Goal: Find specific page/section: Find specific page/section

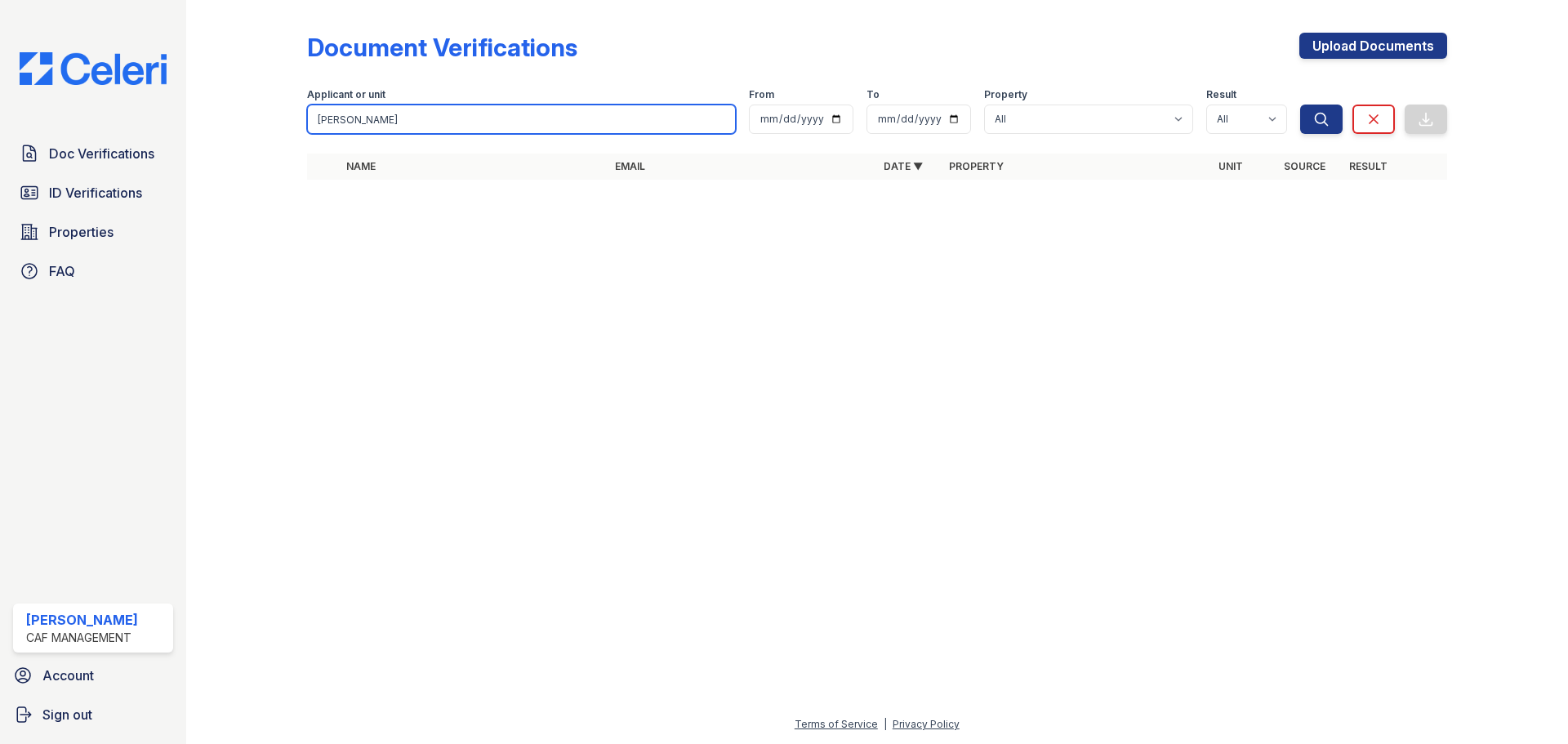
click at [362, 123] on input "[PERSON_NAME]" at bounding box center [522, 119] width 428 height 30
type input "j"
paste input "[PERSON_NAME]"
type input "[PERSON_NAME]"
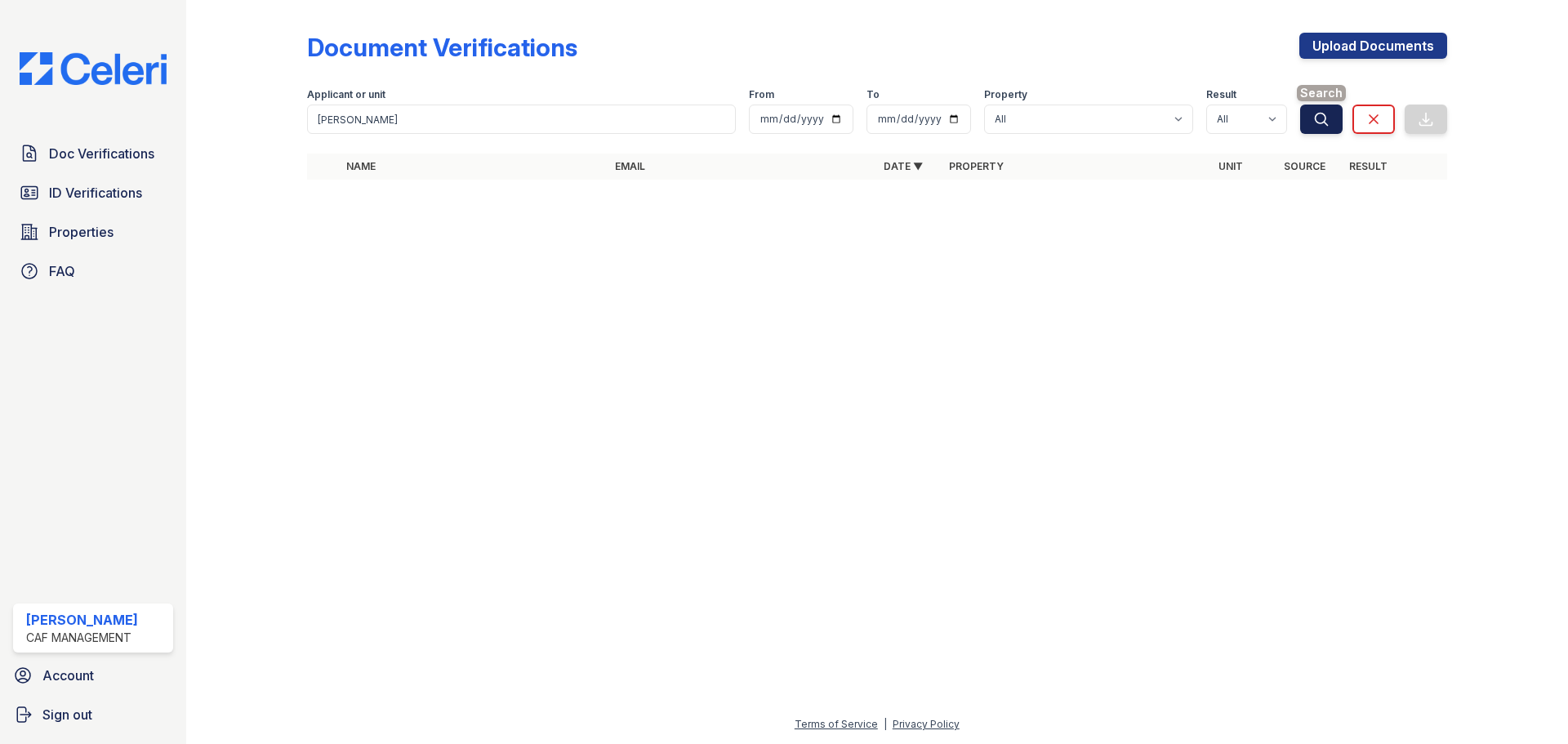
click at [1312, 113] on button "Search" at bounding box center [1321, 119] width 43 height 30
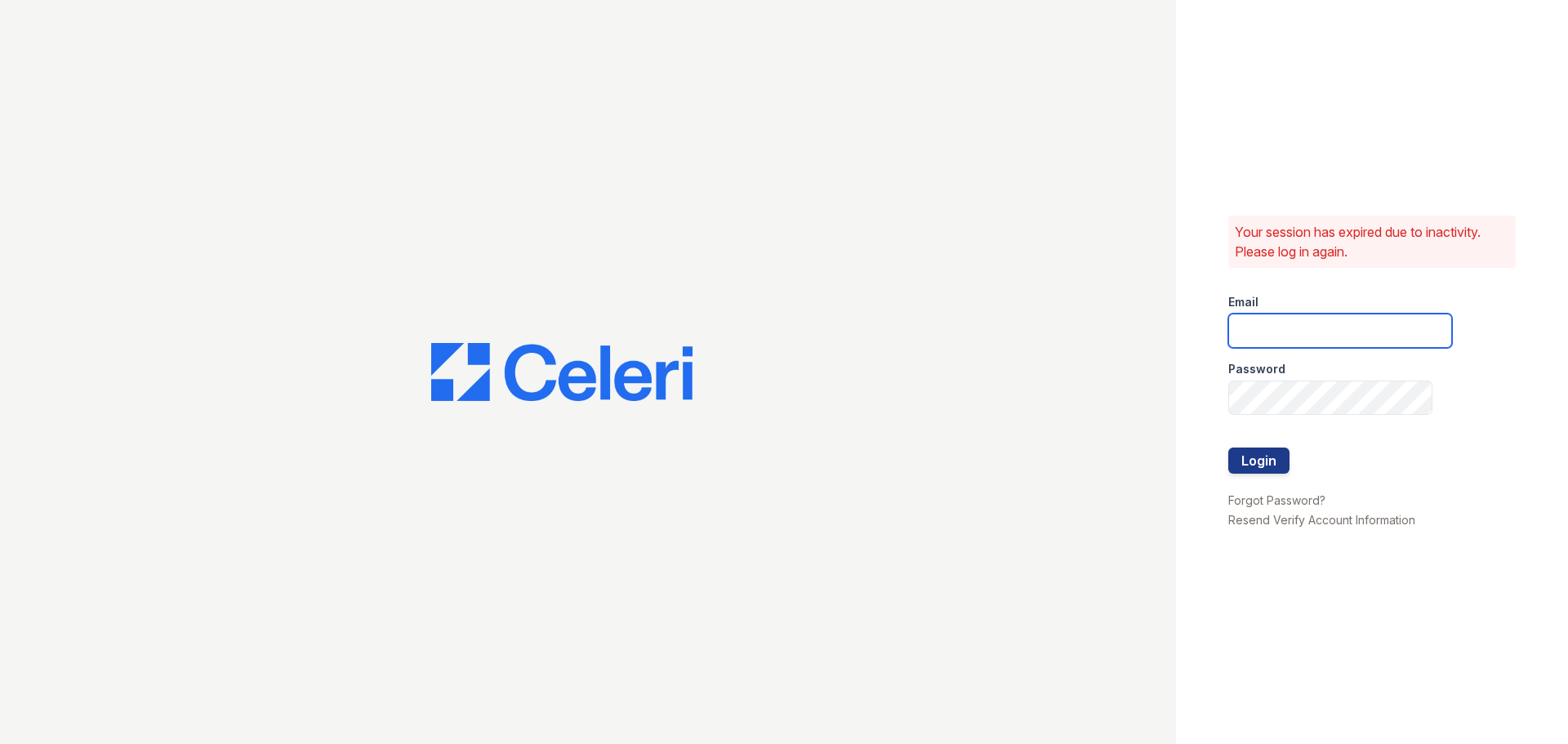
type input "[EMAIL_ADDRESS][DOMAIN_NAME]"
click at [1259, 449] on button "Login" at bounding box center [1260, 460] width 61 height 26
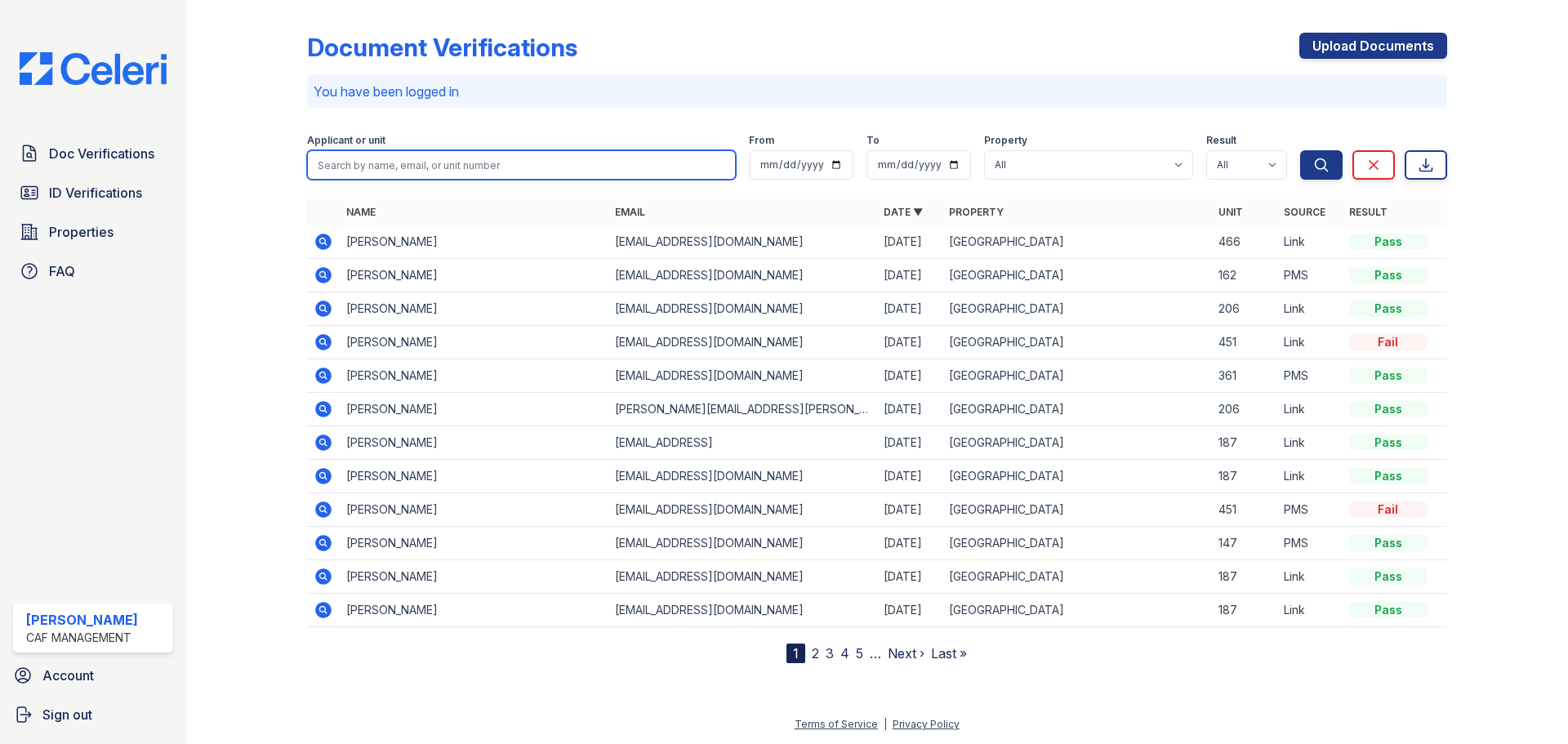
click at [406, 159] on input "search" at bounding box center [522, 166] width 428 height 30
paste input "[PERSON_NAME]"
type input "[PERSON_NAME]"
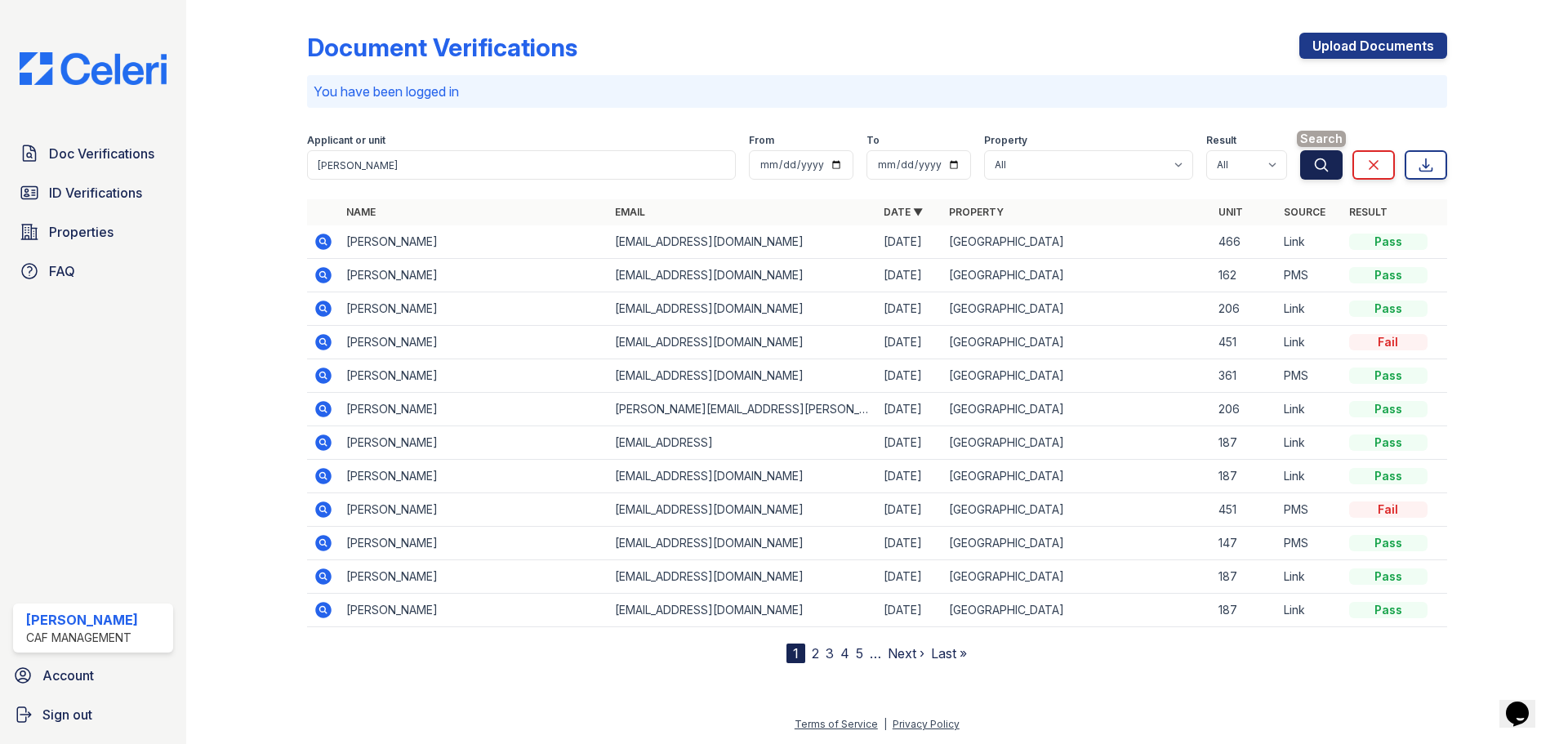
click at [1328, 162] on icon "submit" at bounding box center [1321, 165] width 16 height 16
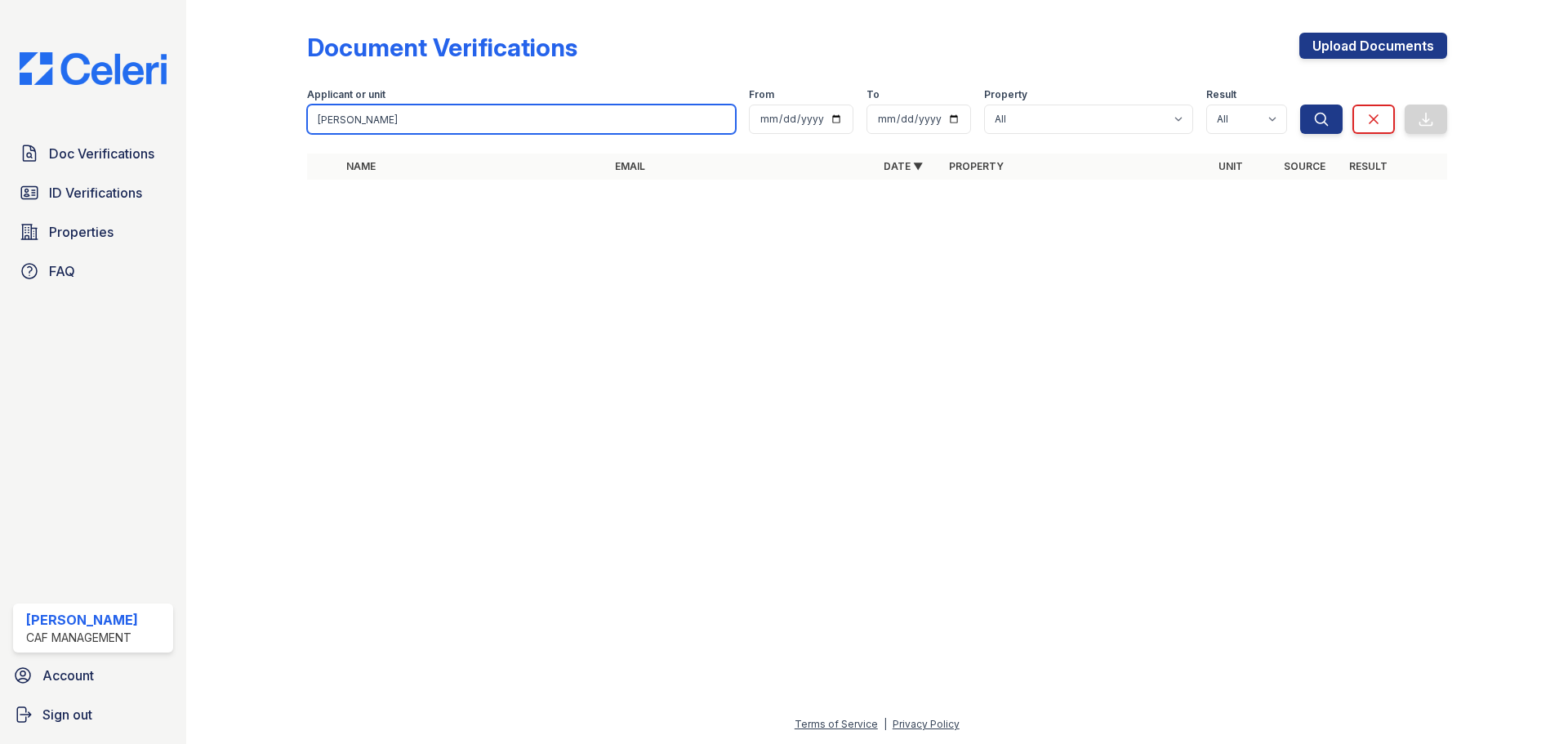
click at [352, 116] on input "[PERSON_NAME]" at bounding box center [522, 119] width 428 height 30
click at [352, 116] on input "James" at bounding box center [522, 119] width 428 height 30
type input "James"
click at [1300, 104] on button "Search" at bounding box center [1321, 119] width 43 height 30
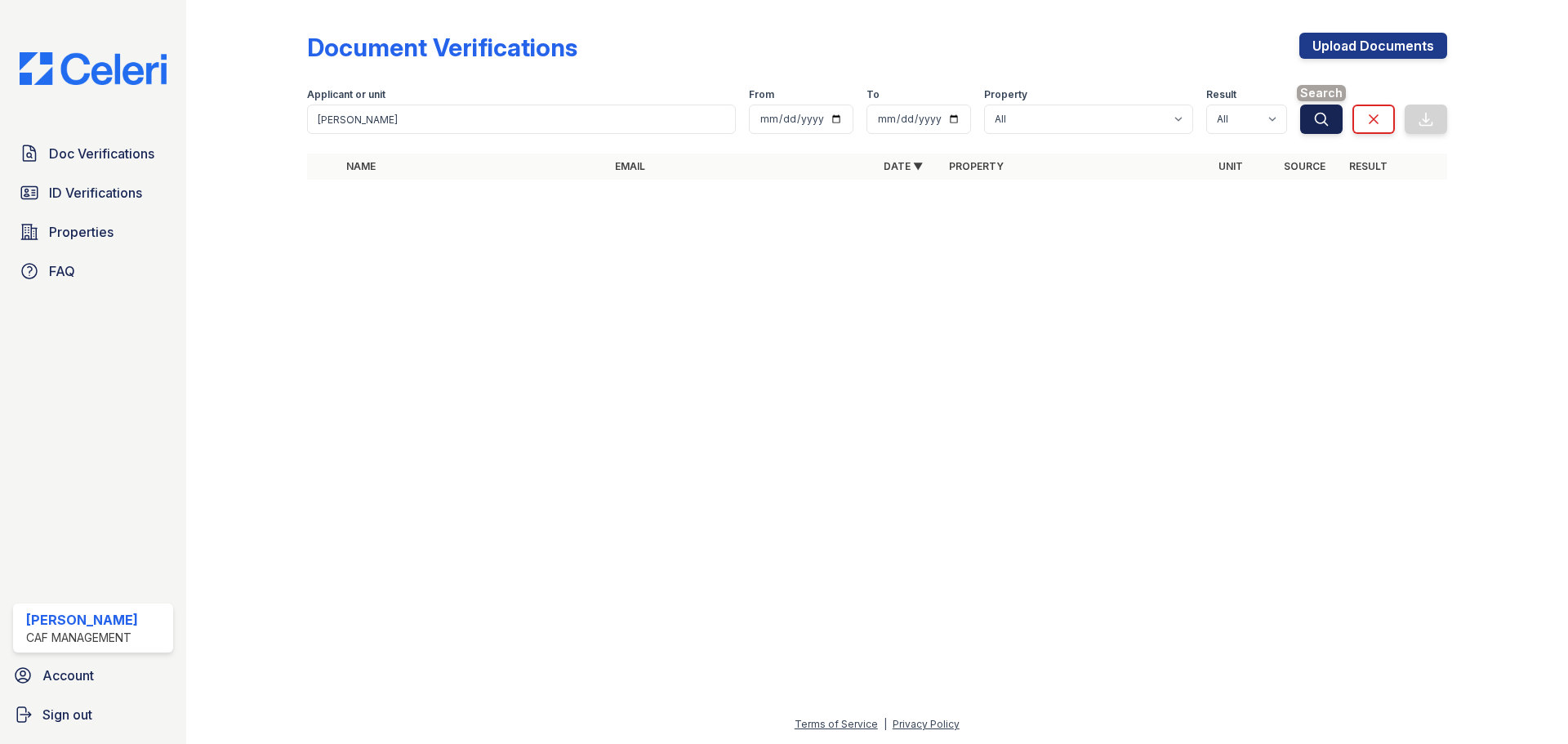
click at [1313, 121] on icon "submit" at bounding box center [1321, 119] width 16 height 16
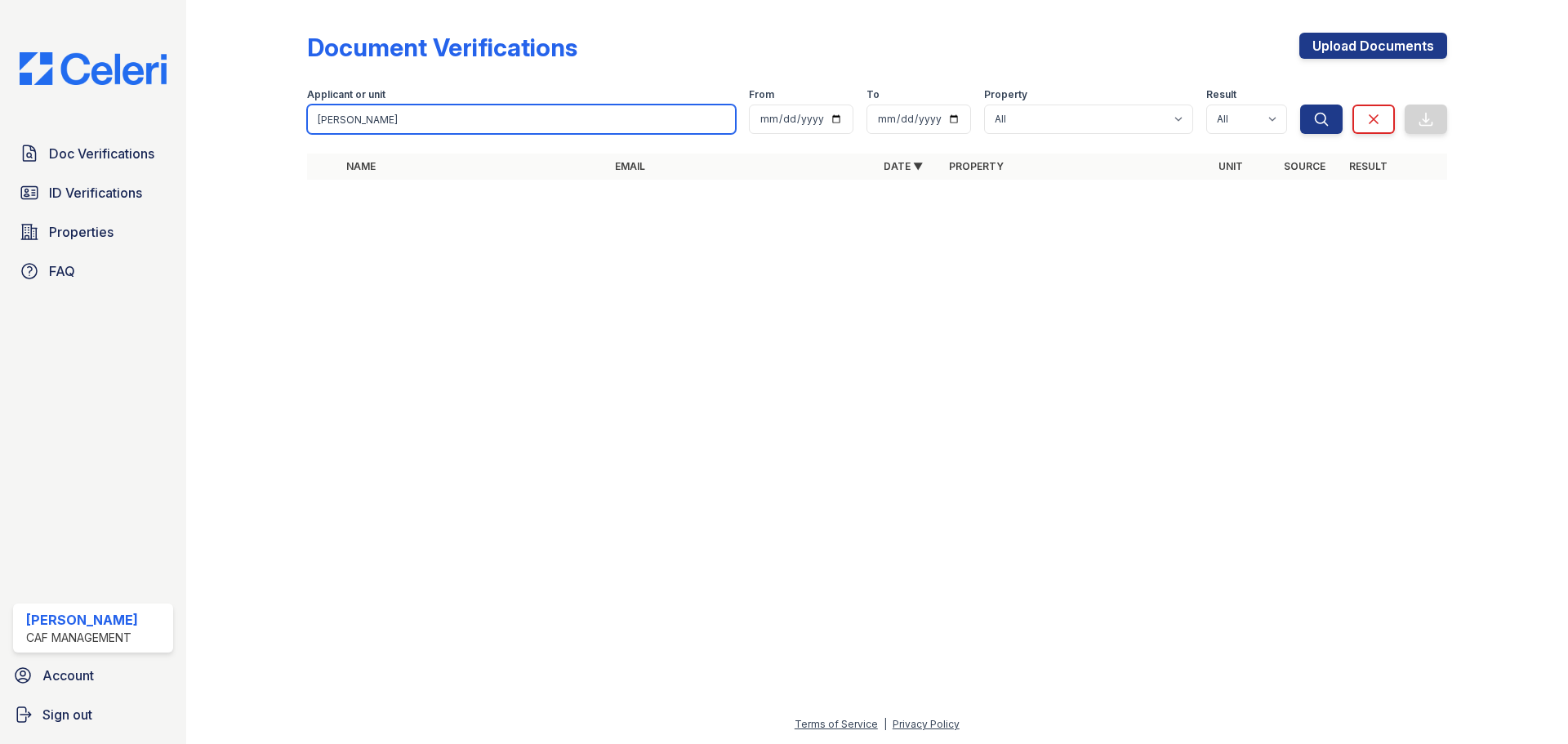
click at [493, 121] on input "James" at bounding box center [522, 119] width 428 height 30
type input "J"
type input "owens"
click at [1300, 104] on button "Search" at bounding box center [1321, 119] width 43 height 30
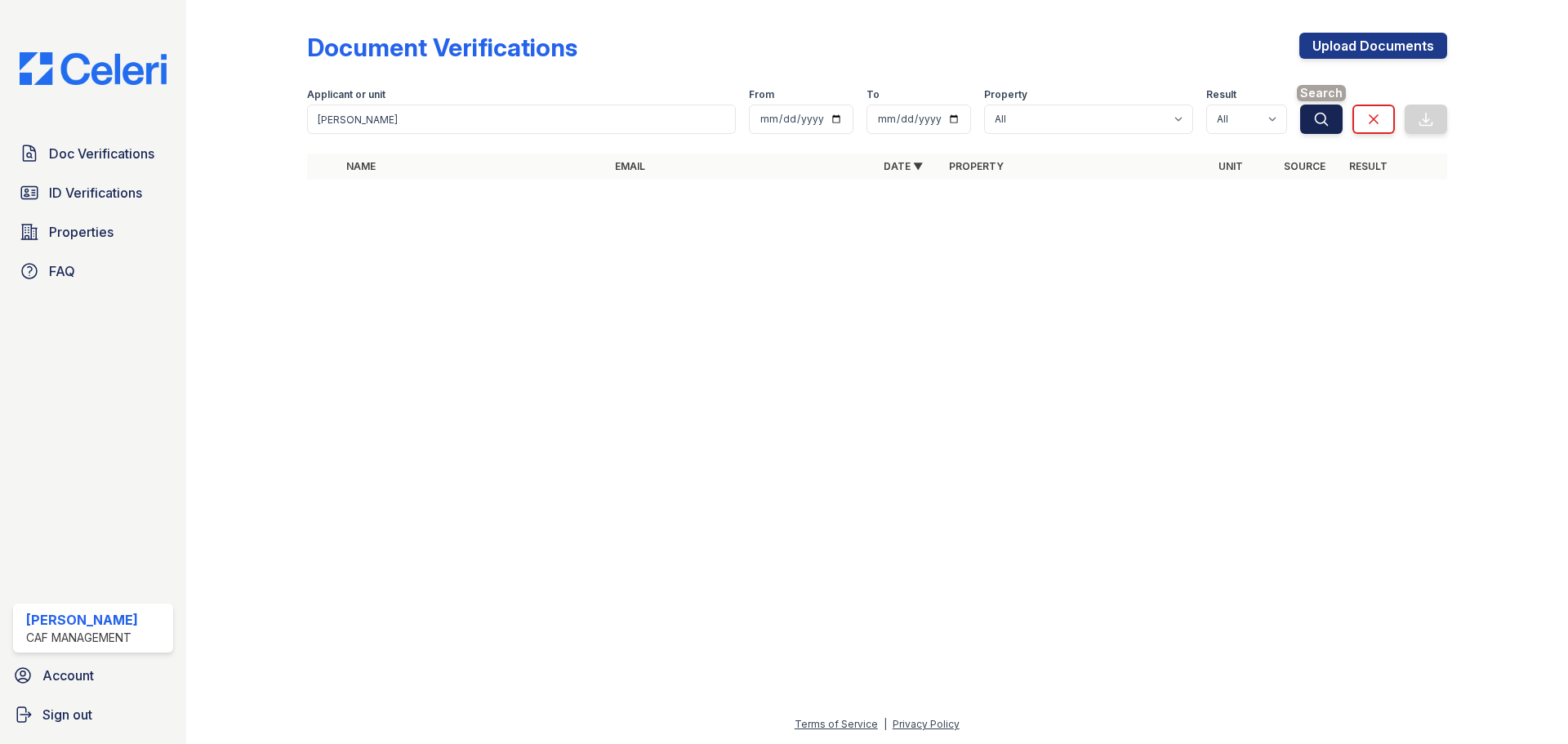
click at [1321, 121] on icon "submit" at bounding box center [1321, 119] width 16 height 16
drag, startPoint x: 424, startPoint y: 484, endPoint x: 524, endPoint y: 382, distance: 142.8
click at [420, 451] on div at bounding box center [877, 468] width 1330 height 493
click at [76, 225] on span "Properties" at bounding box center [80, 232] width 64 height 20
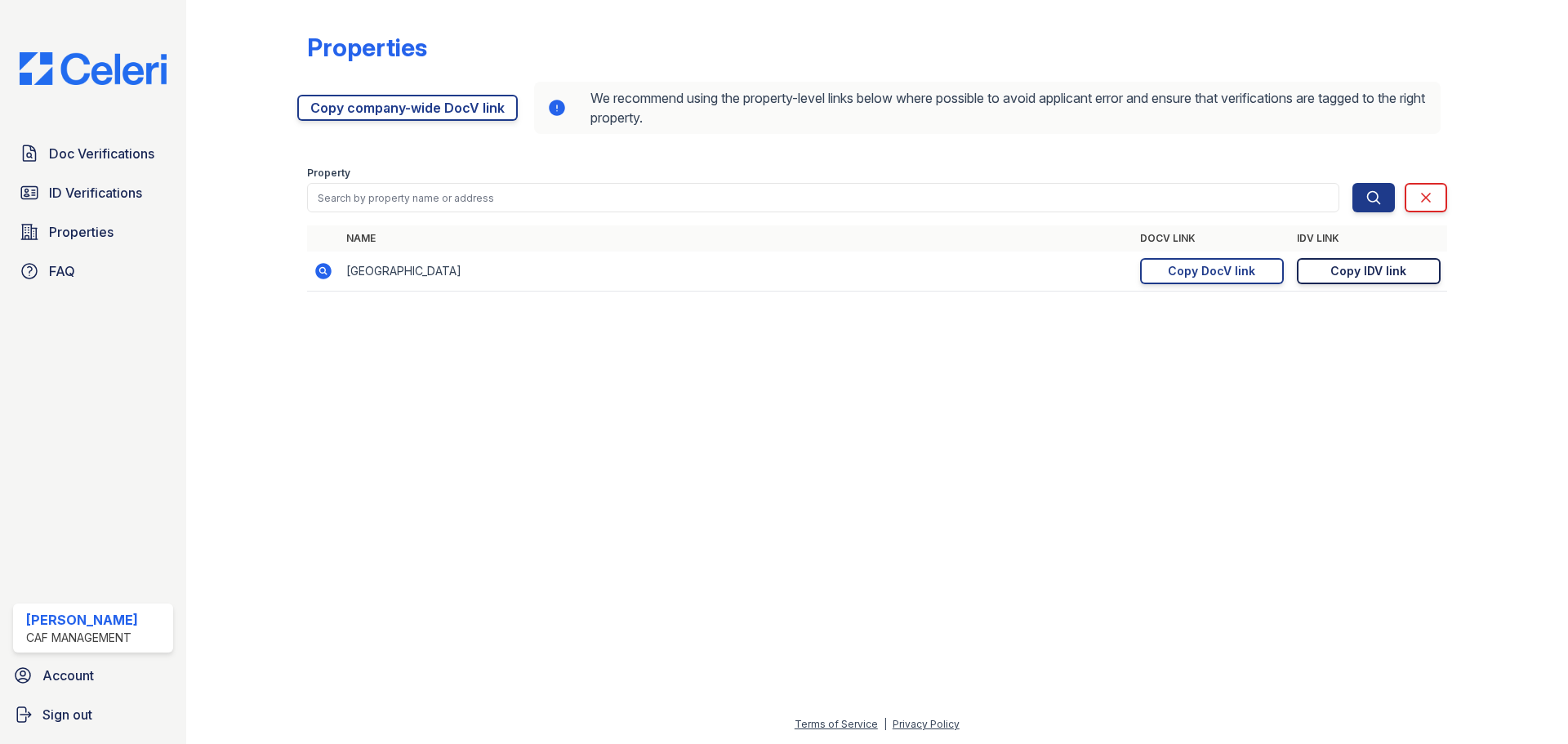
click at [1339, 272] on div "Copy IDV link" at bounding box center [1369, 271] width 76 height 16
